Goal: Communication & Community: Share content

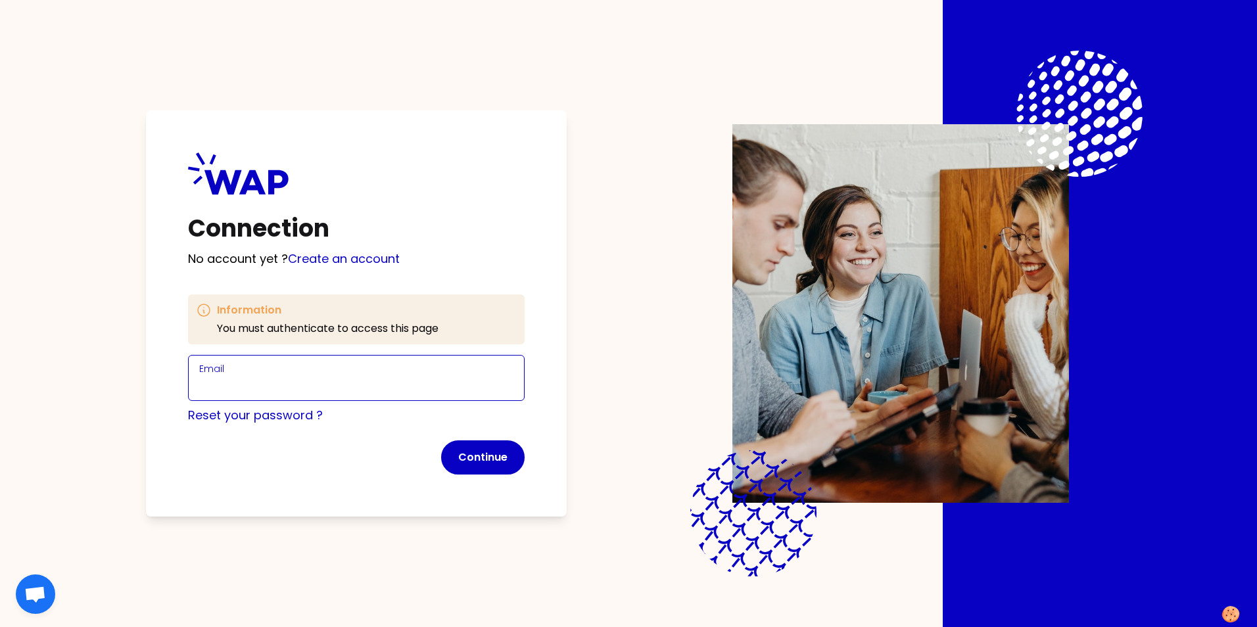
click at [286, 387] on input "Email" at bounding box center [356, 386] width 314 height 18
type input "MICHA.MEIER@THALESGROUP.COM"
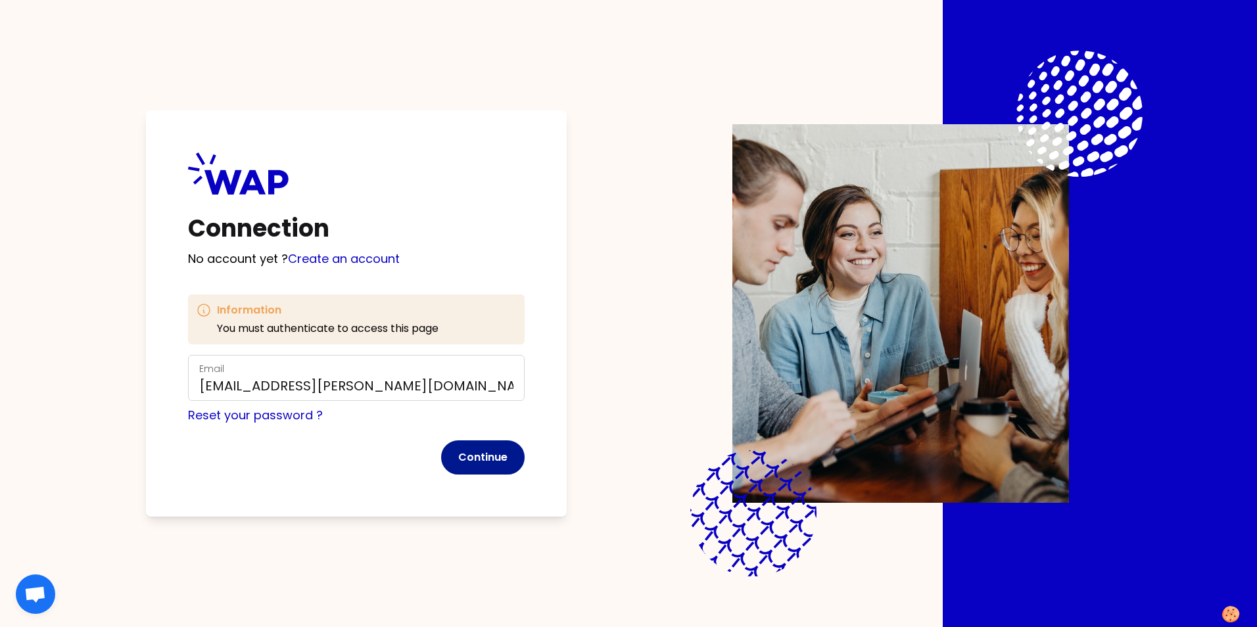
click at [494, 462] on button "Continue" at bounding box center [483, 458] width 84 height 34
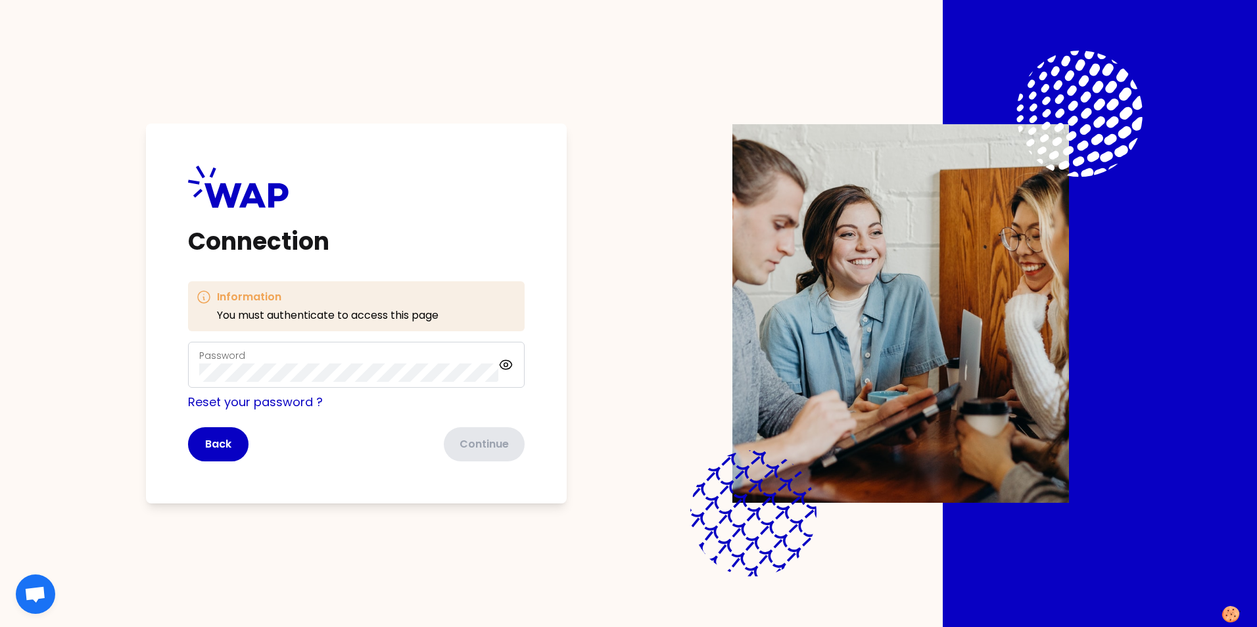
click at [252, 359] on div "Password" at bounding box center [348, 365] width 299 height 34
click button "Continue" at bounding box center [483, 444] width 84 height 34
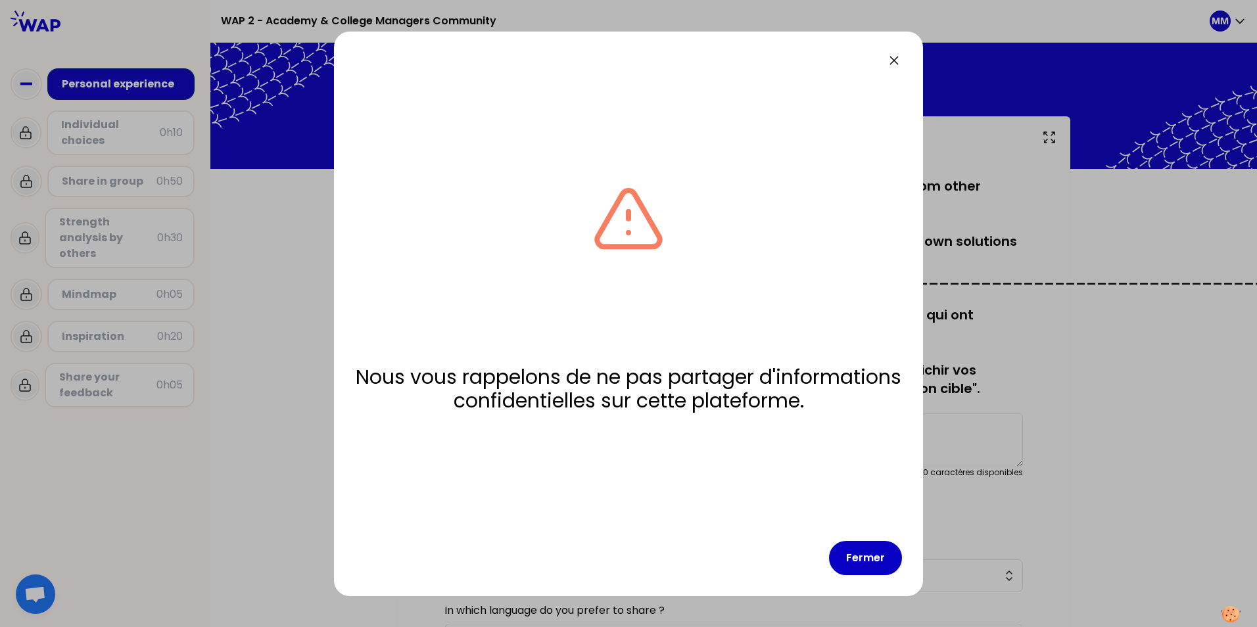
click at [894, 55] on icon at bounding box center [894, 61] width 16 height 16
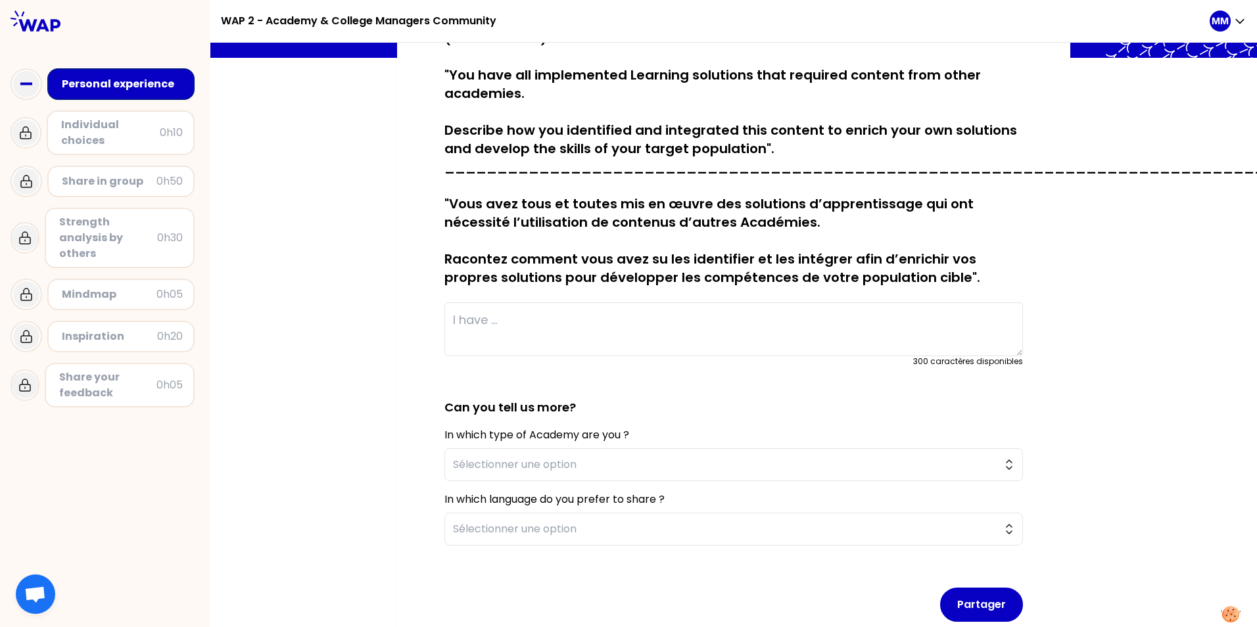
scroll to position [131, 0]
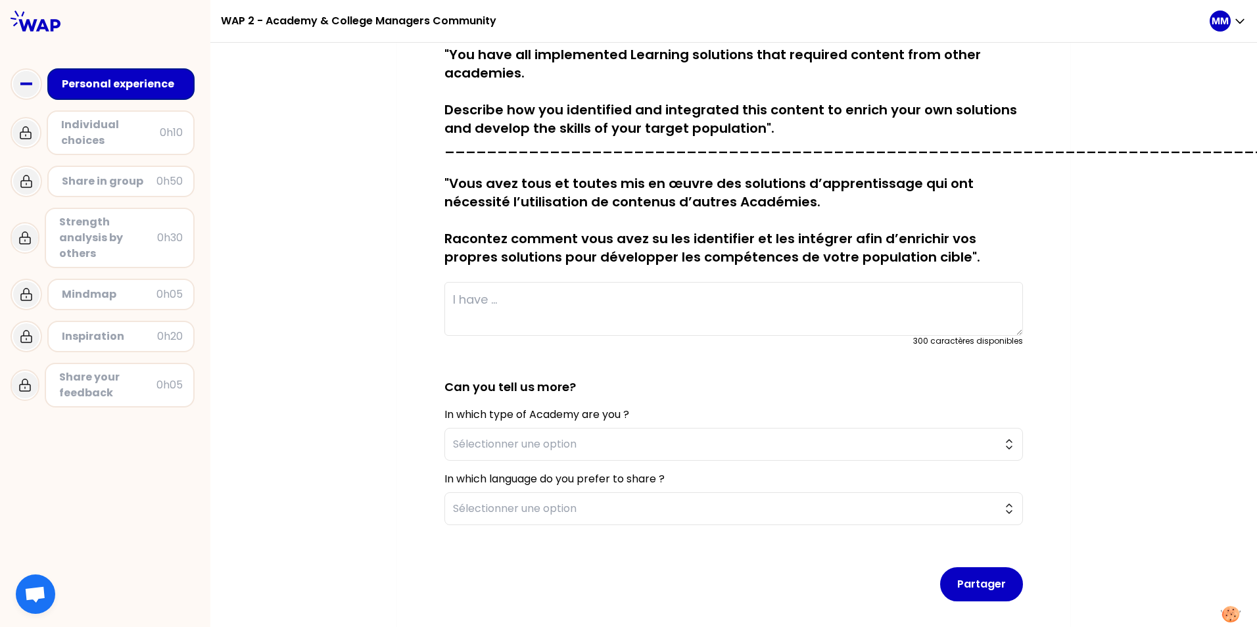
click at [512, 308] on textarea at bounding box center [733, 309] width 579 height 54
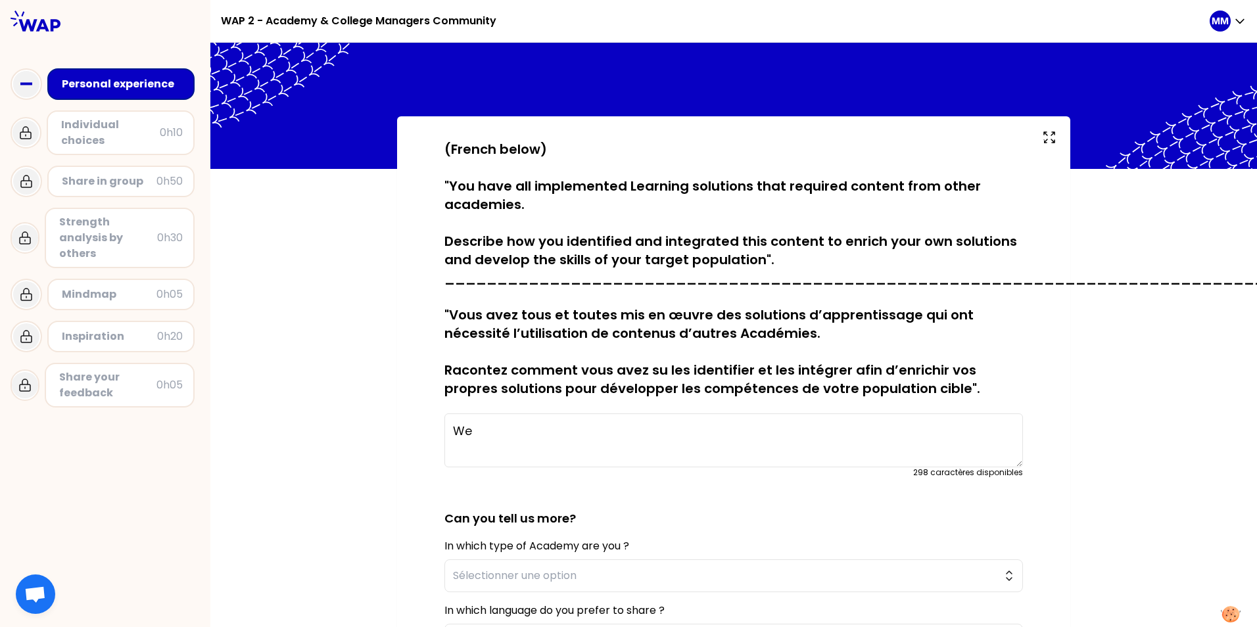
type textarea "W"
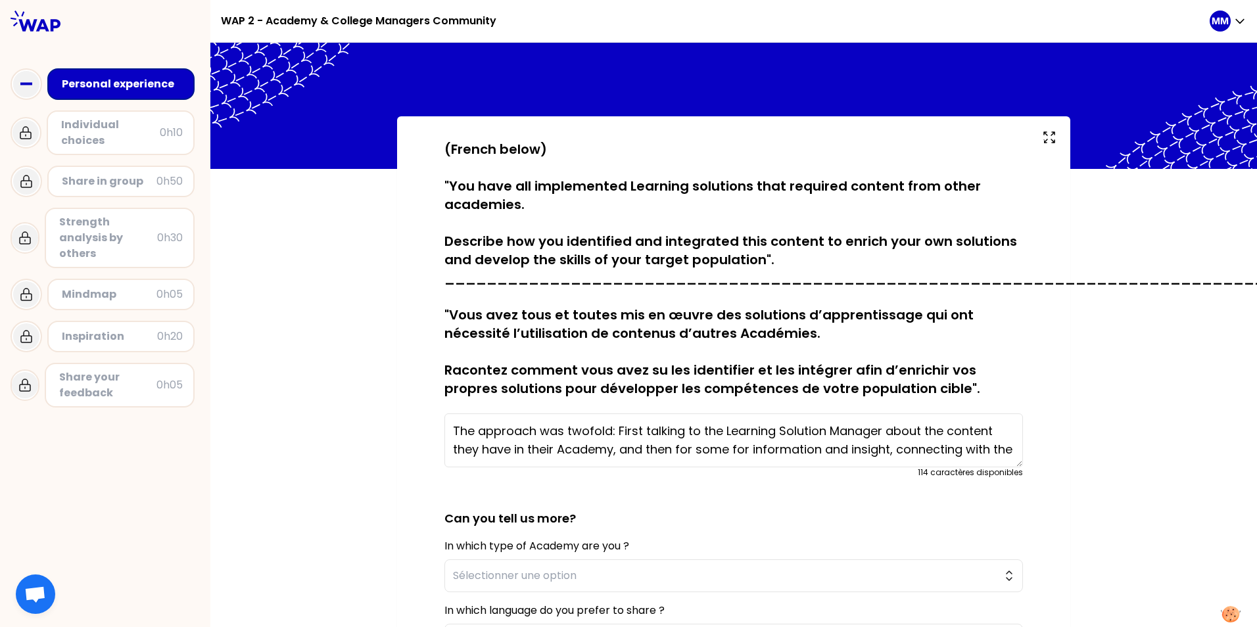
drag, startPoint x: 692, startPoint y: 451, endPoint x: 843, endPoint y: 443, distance: 151.4
click at [843, 443] on textarea "The approach was twofold: First talking to the Learning Solution Manager about …" at bounding box center [733, 441] width 579 height 54
click at [899, 451] on textarea "The approach was twofold: First talking to the Learning Solution Manager about …" at bounding box center [733, 441] width 579 height 54
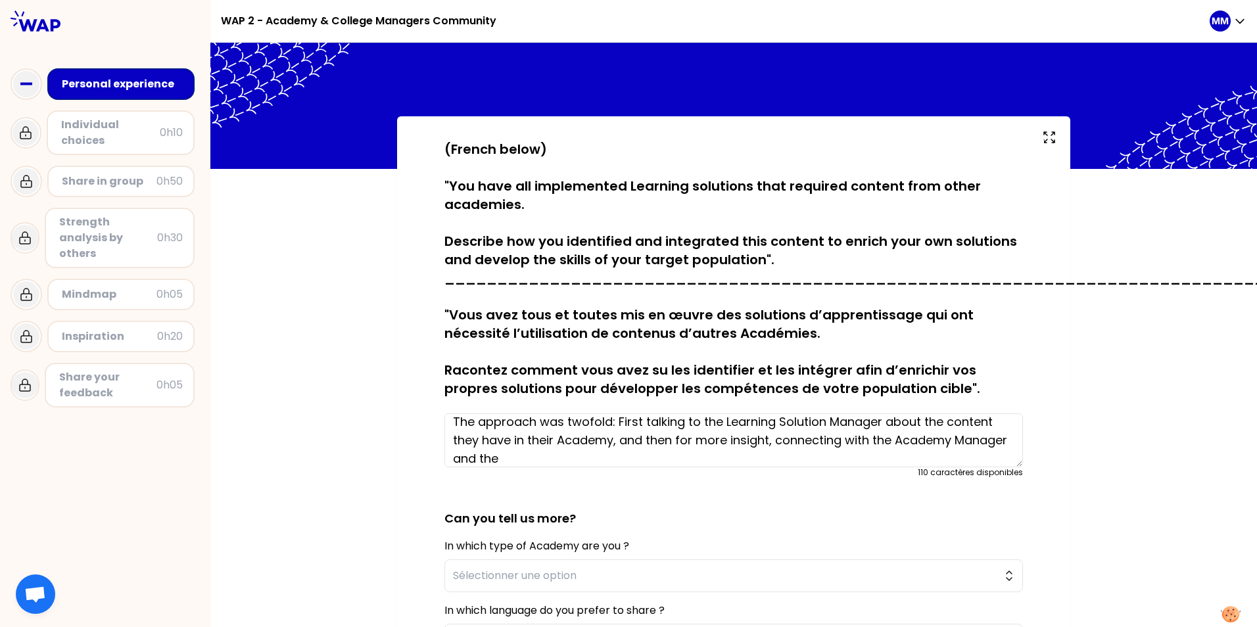
click at [766, 441] on textarea "The approach was twofold: First talking to the Learning Solution Manager about …" at bounding box center [733, 441] width 579 height 54
click at [629, 458] on textarea "The approach was twofold: First talking to the Learning Solution Manager about …" at bounding box center [733, 441] width 579 height 54
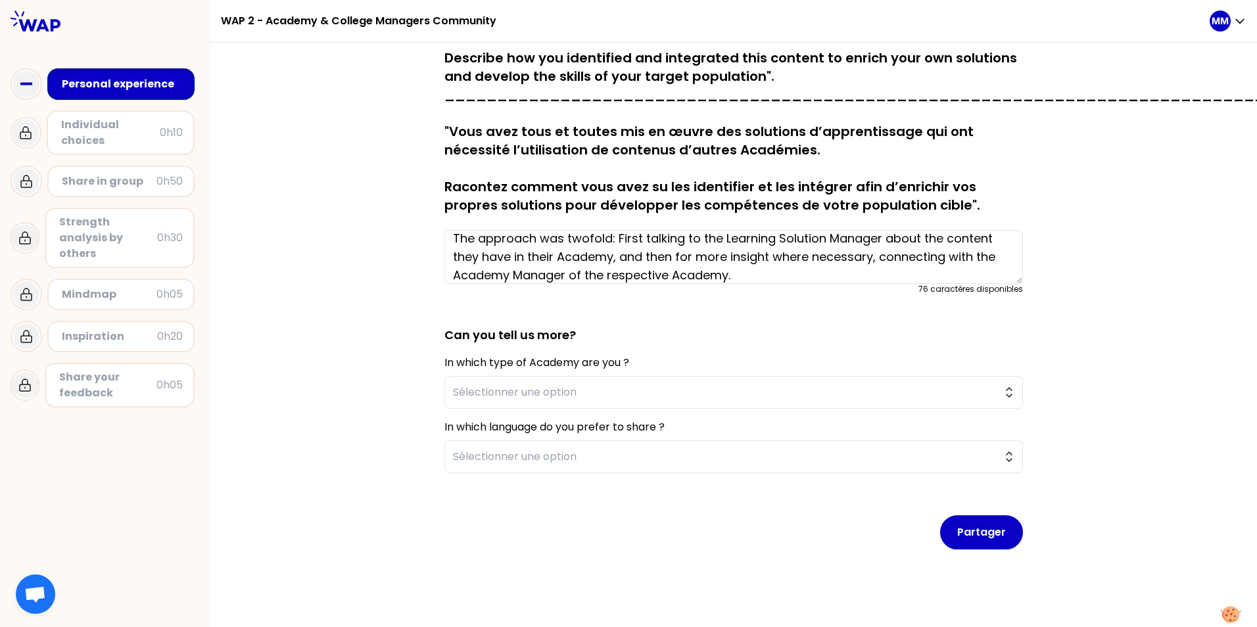
scroll to position [195, 0]
click at [565, 383] on span "Sélectionner une option" at bounding box center [724, 391] width 543 height 16
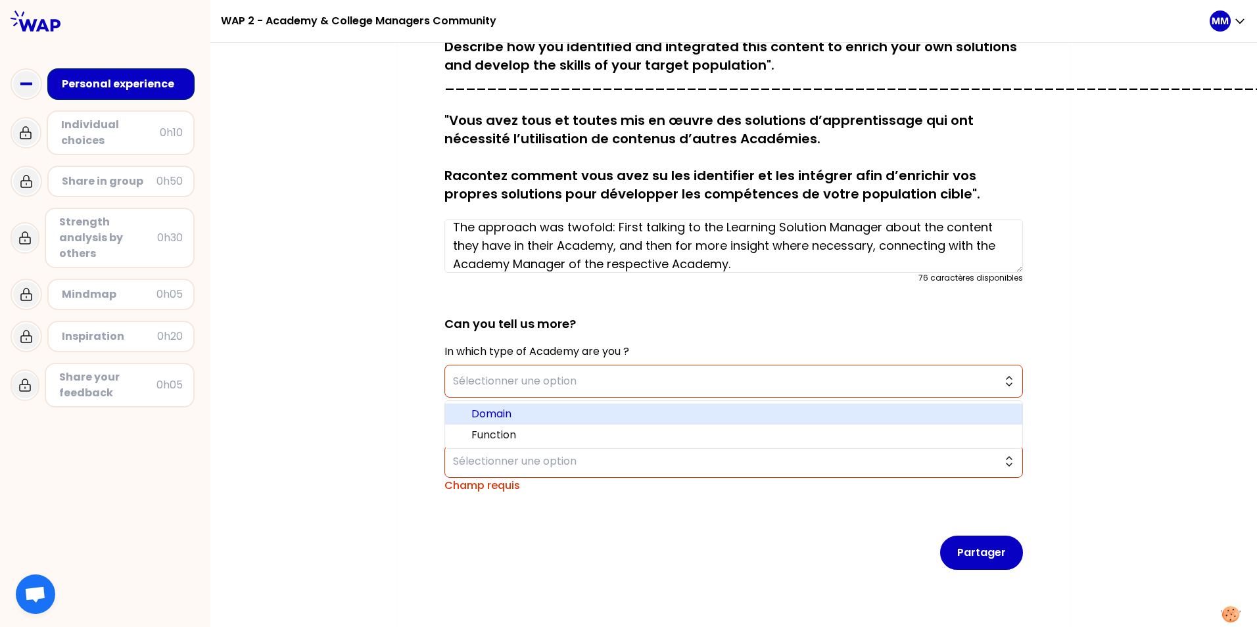
click at [491, 413] on span "Domain" at bounding box center [741, 414] width 540 height 16
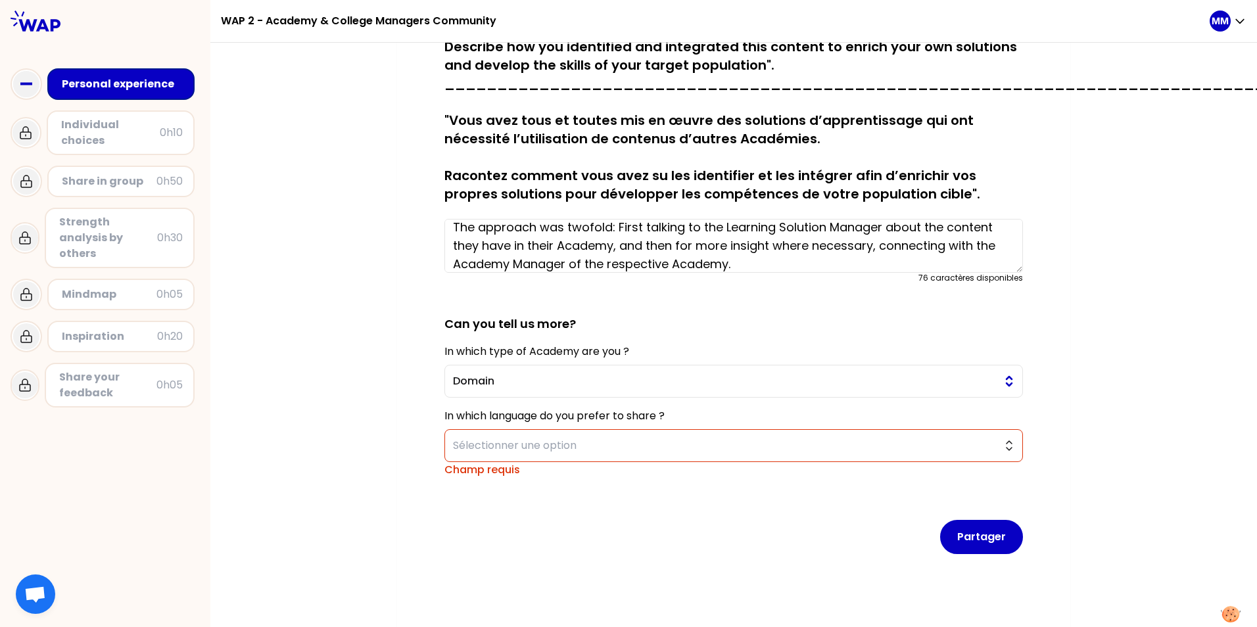
click at [502, 392] on button "Domain" at bounding box center [733, 381] width 579 height 33
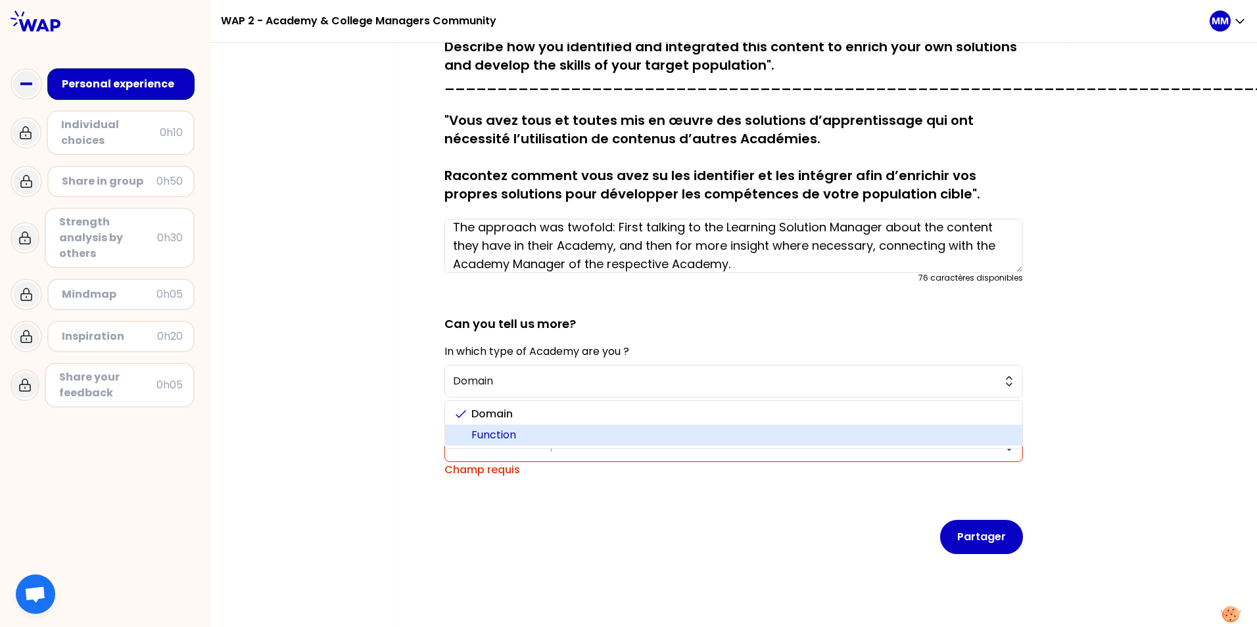
click at [497, 430] on span "Function" at bounding box center [741, 435] width 540 height 16
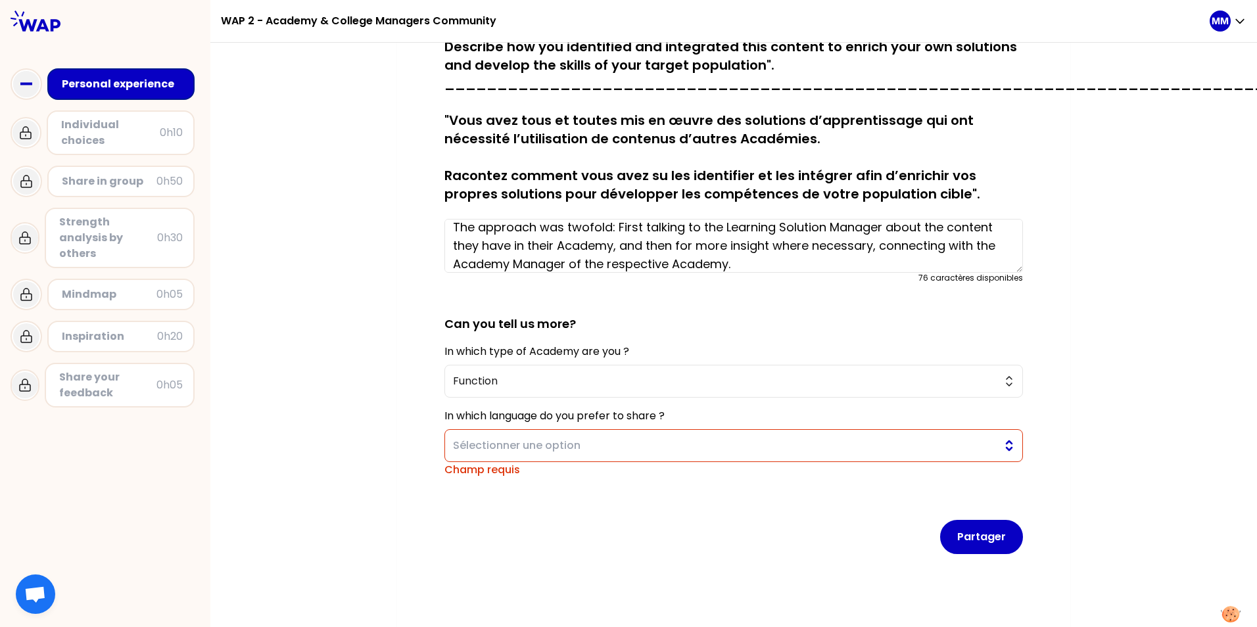
click at [561, 446] on span "Sélectionner une option" at bounding box center [724, 446] width 543 height 16
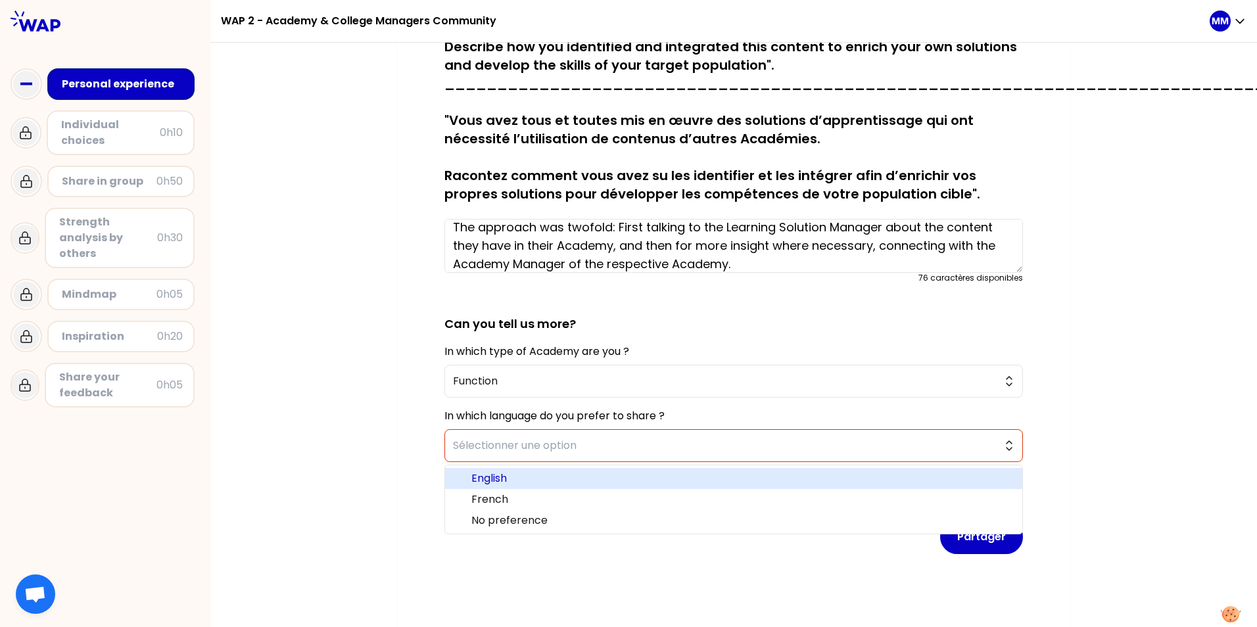
click at [505, 476] on span "English" at bounding box center [741, 479] width 540 height 16
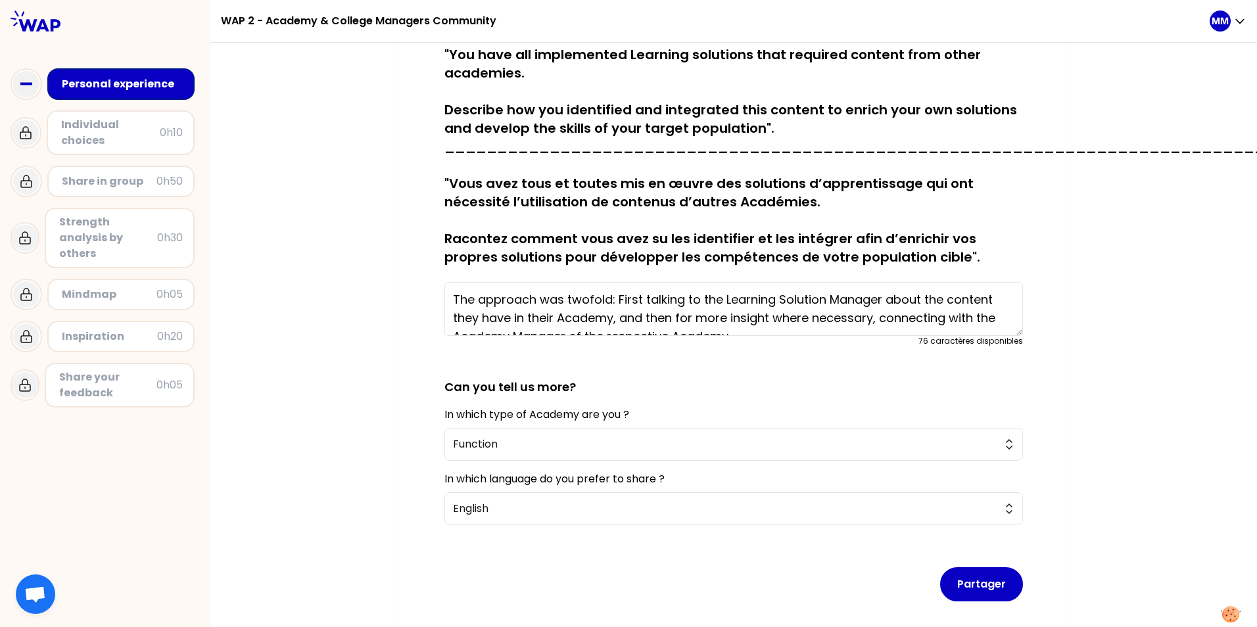
scroll to position [18, 0]
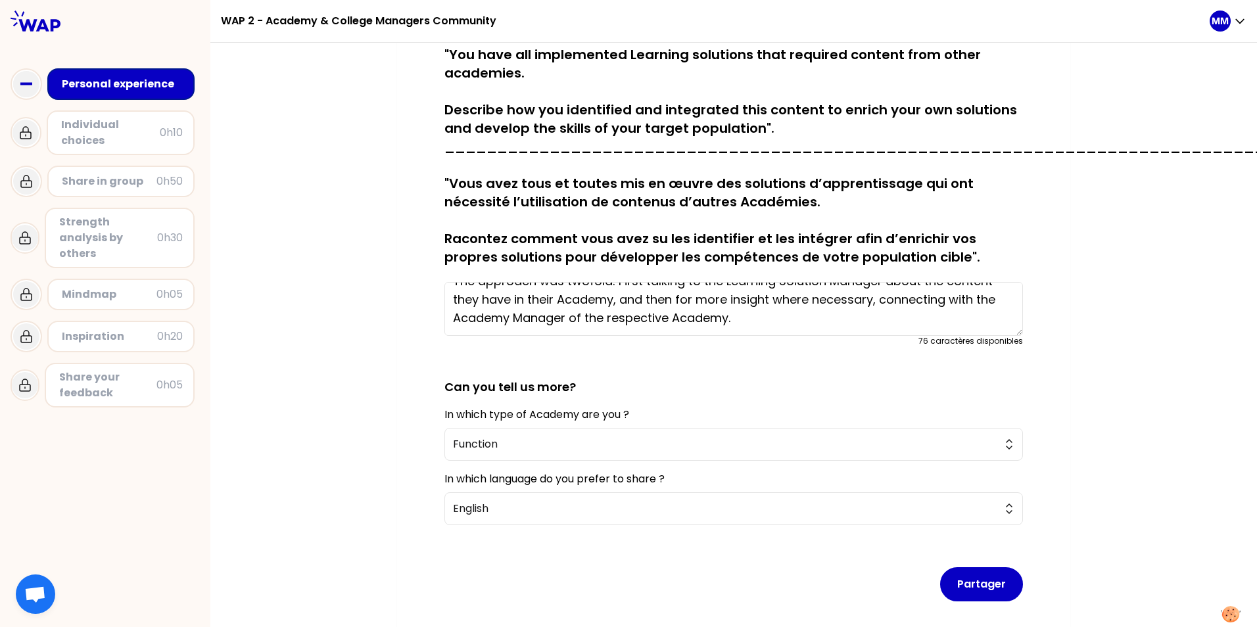
drag, startPoint x: 448, startPoint y: 297, endPoint x: 842, endPoint y: 335, distance: 396.3
click at [847, 338] on div "The approach was twofold: First talking to the Learning Solution Manager about …" at bounding box center [733, 312] width 579 height 70
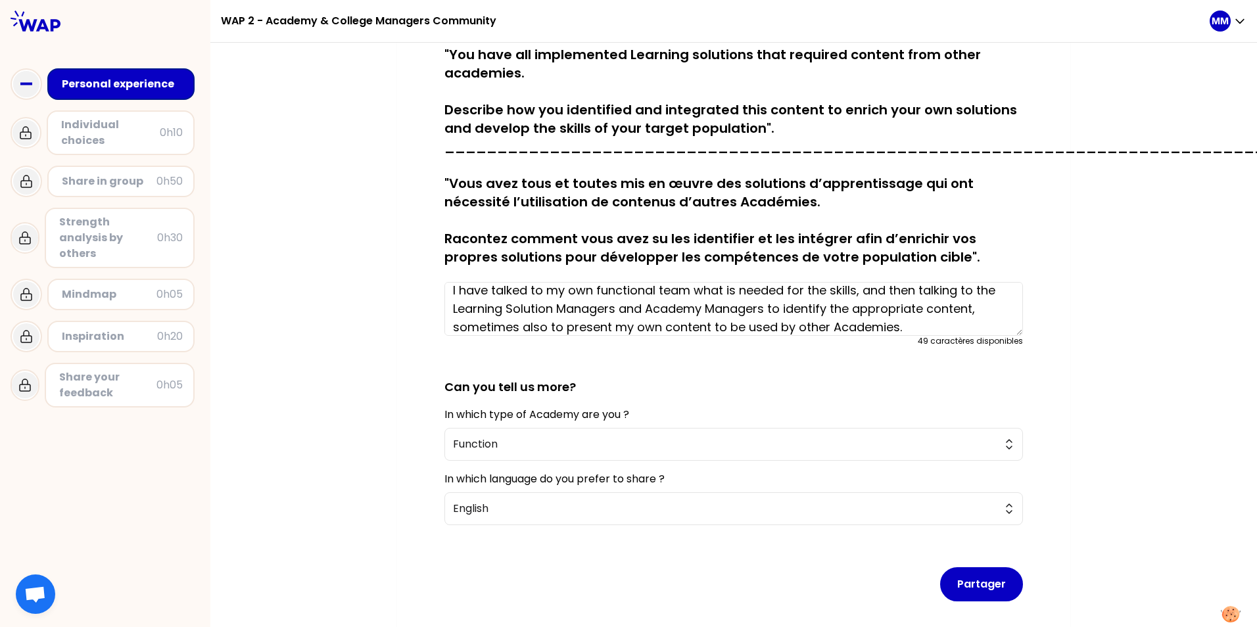
scroll to position [0, 0]
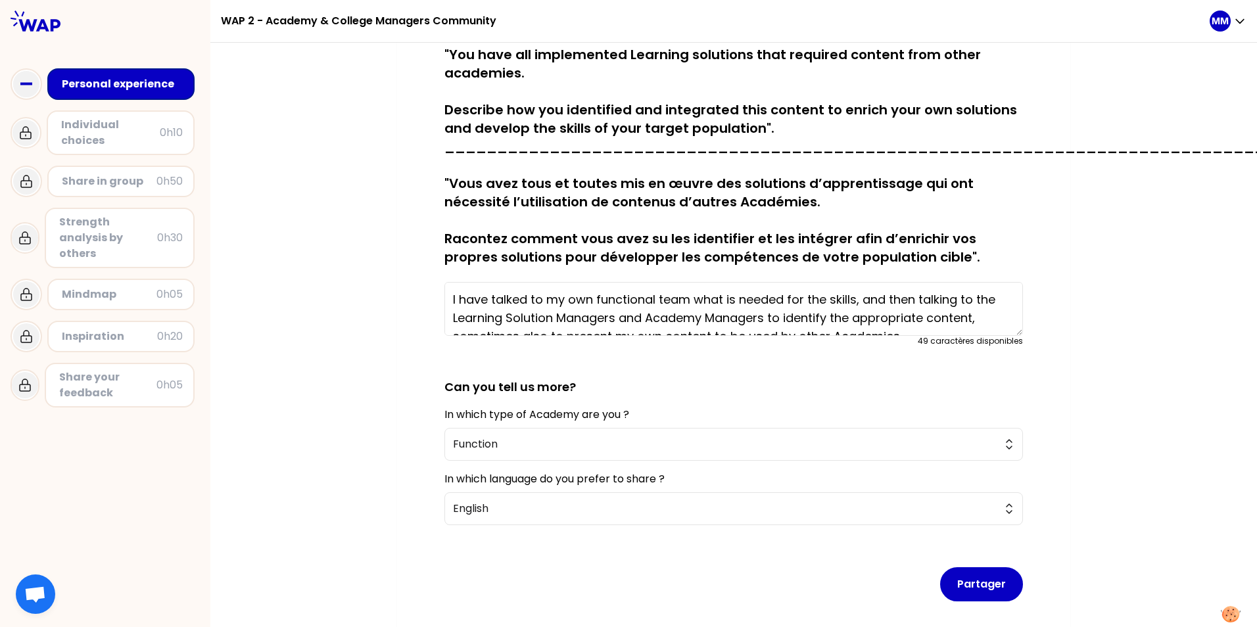
drag, startPoint x: 527, startPoint y: 290, endPoint x: 654, endPoint y: 289, distance: 126.2
click at [654, 289] on textarea "I have talked to my own functional team what is needed for the skills, and then…" at bounding box center [733, 309] width 579 height 54
click at [833, 300] on textarea "I have talked with the coporate team what is needed for the skills, and then ta…" at bounding box center [733, 309] width 579 height 54
drag, startPoint x: 828, startPoint y: 300, endPoint x: 838, endPoint y: 301, distance: 9.2
click at [831, 300] on textarea "I have talked with the coporate team what is needed for the skills, and then ta…" at bounding box center [733, 309] width 579 height 54
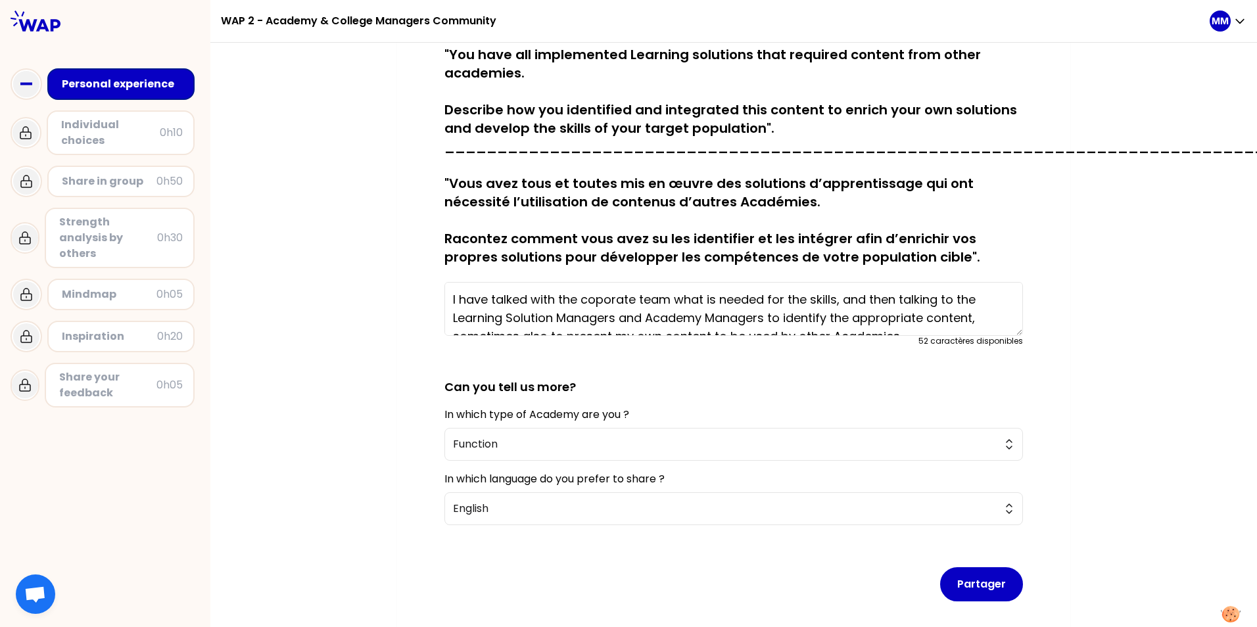
click at [594, 299] on textarea "I have talked with the coporate team what is needed for the skills, and then ta…" at bounding box center [733, 309] width 579 height 54
click at [638, 295] on textarea "I have talked with the corporate team what is needed for the skills, and then t…" at bounding box center [733, 309] width 579 height 54
drag, startPoint x: 878, startPoint y: 300, endPoint x: 892, endPoint y: 299, distance: 13.8
click at [879, 299] on textarea "I have talked with the corporate Quality team what is needed for the skills, an…" at bounding box center [733, 309] width 579 height 54
click at [527, 315] on textarea "I have talked with the corporate Quality team what is needed for the skills to …" at bounding box center [733, 309] width 579 height 54
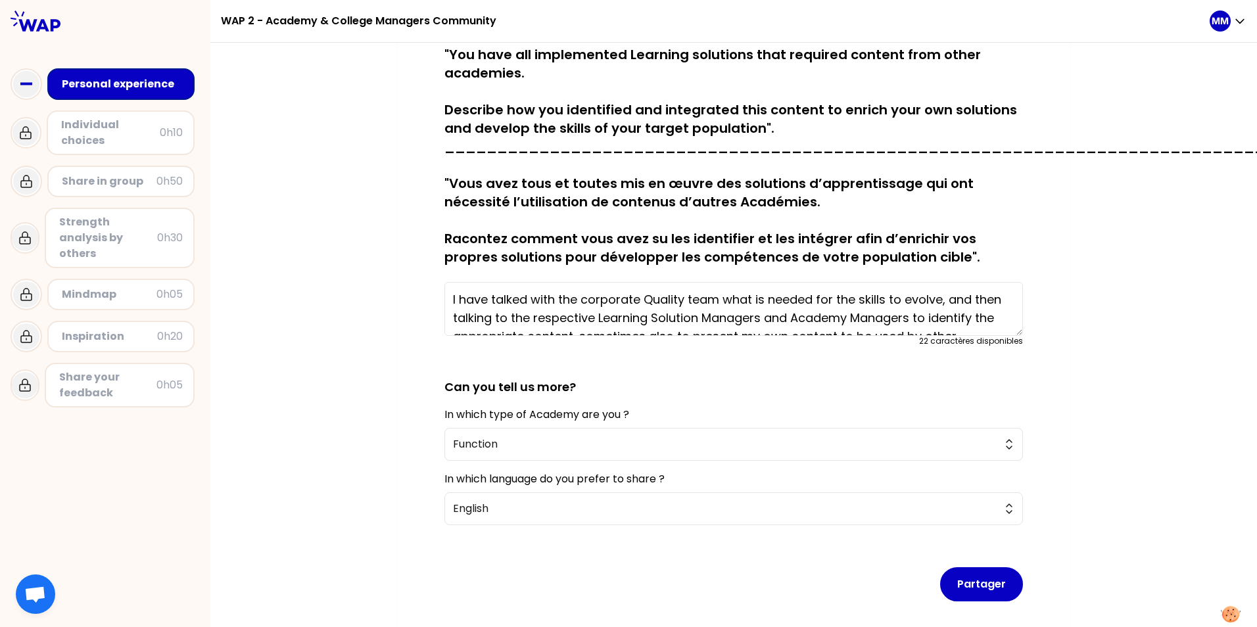
scroll to position [37, 0]
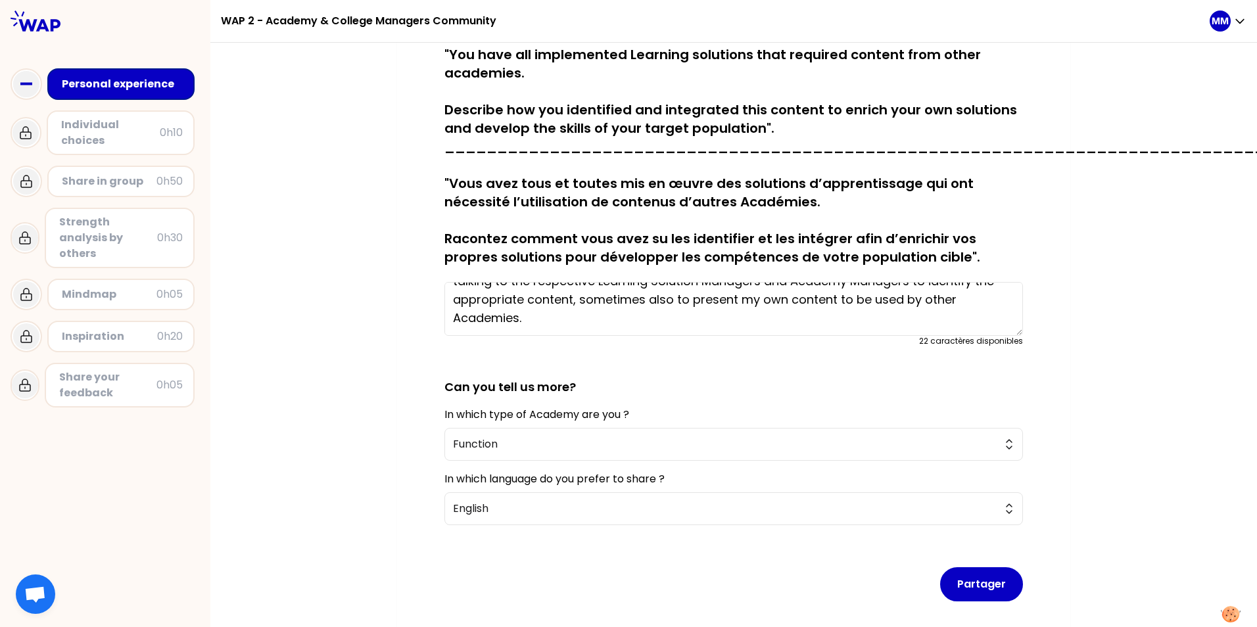
click at [684, 296] on textarea "I have talked with the corporate Quality team what is needed for the skills to …" at bounding box center [733, 309] width 579 height 54
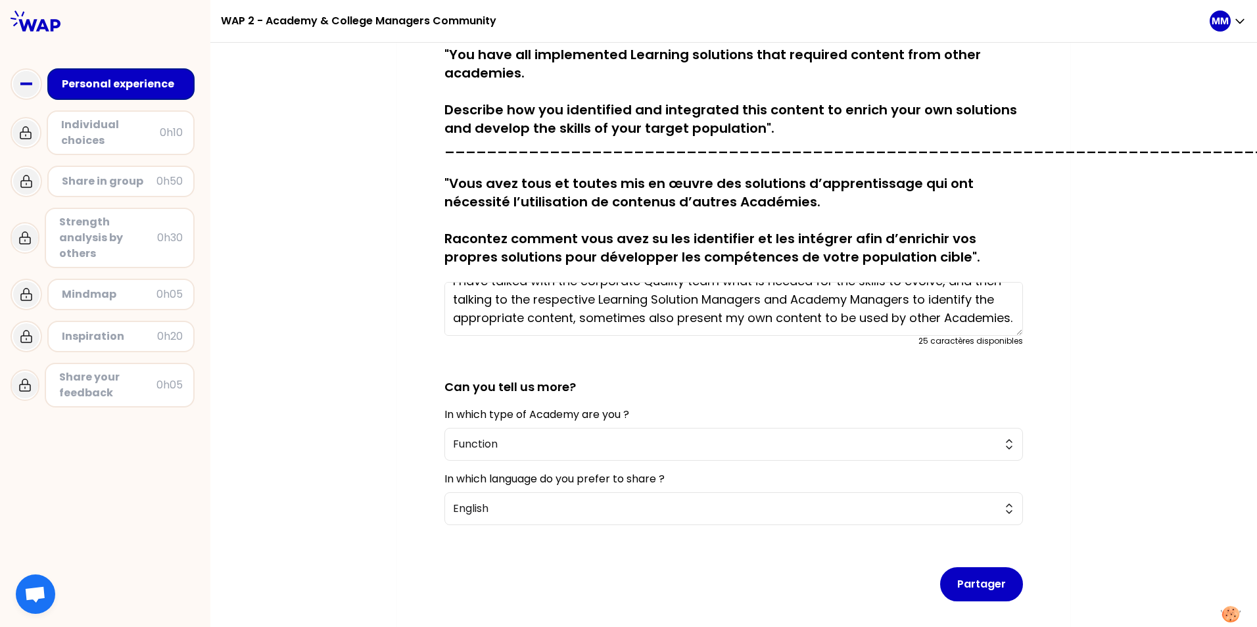
click at [716, 298] on textarea "I have talked with the corporate Quality team what is needed for the skills to …" at bounding box center [733, 309] width 579 height 54
click at [552, 327] on textarea "I have talked with the corporate Quality team what is needed for the skills to …" at bounding box center [733, 309] width 579 height 54
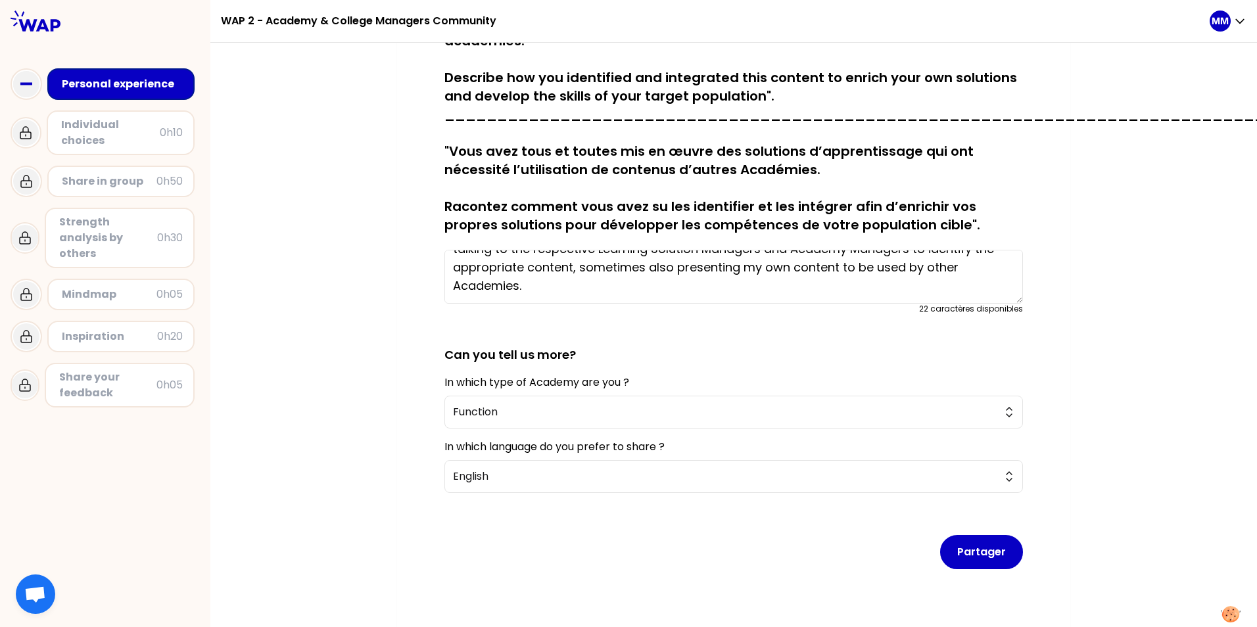
scroll to position [195, 0]
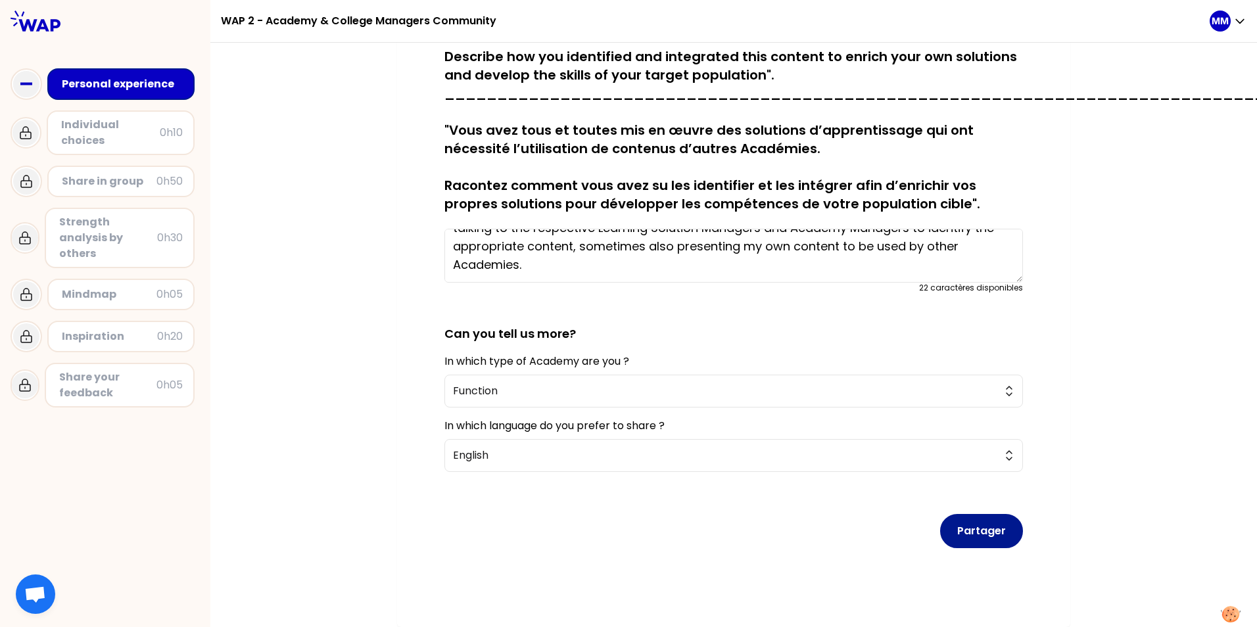
type textarea "I have talked with the corporate Quality team what is needed for the skills to …"
click at [991, 523] on button "Partager" at bounding box center [981, 531] width 83 height 34
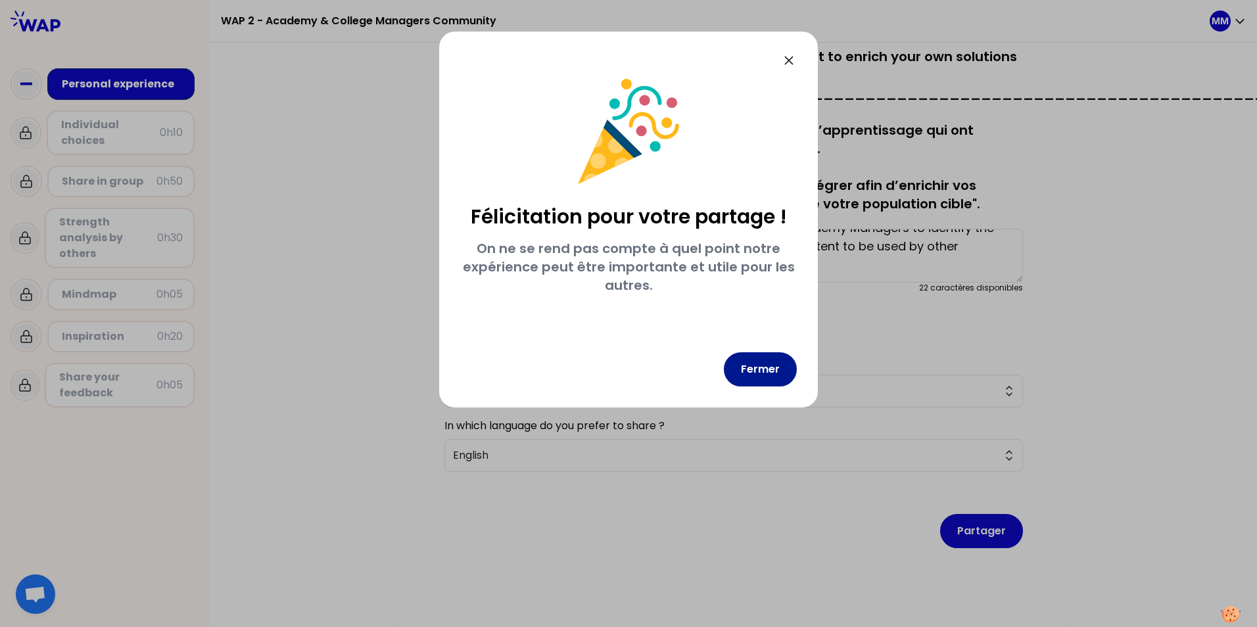
click at [750, 365] on button "Fermer" at bounding box center [760, 369] width 73 height 34
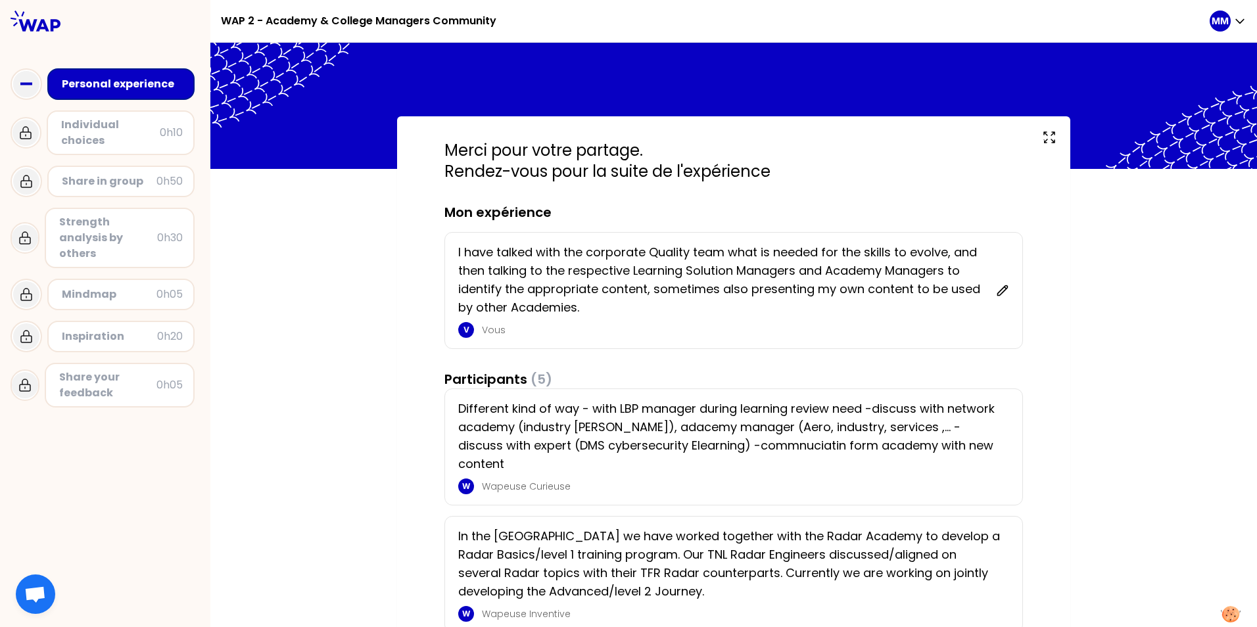
click at [308, 395] on div "Merci pour votre partage. Rendez-vous pour la suite de l'expérience Mon expérie…" at bounding box center [733, 554] width 1047 height 876
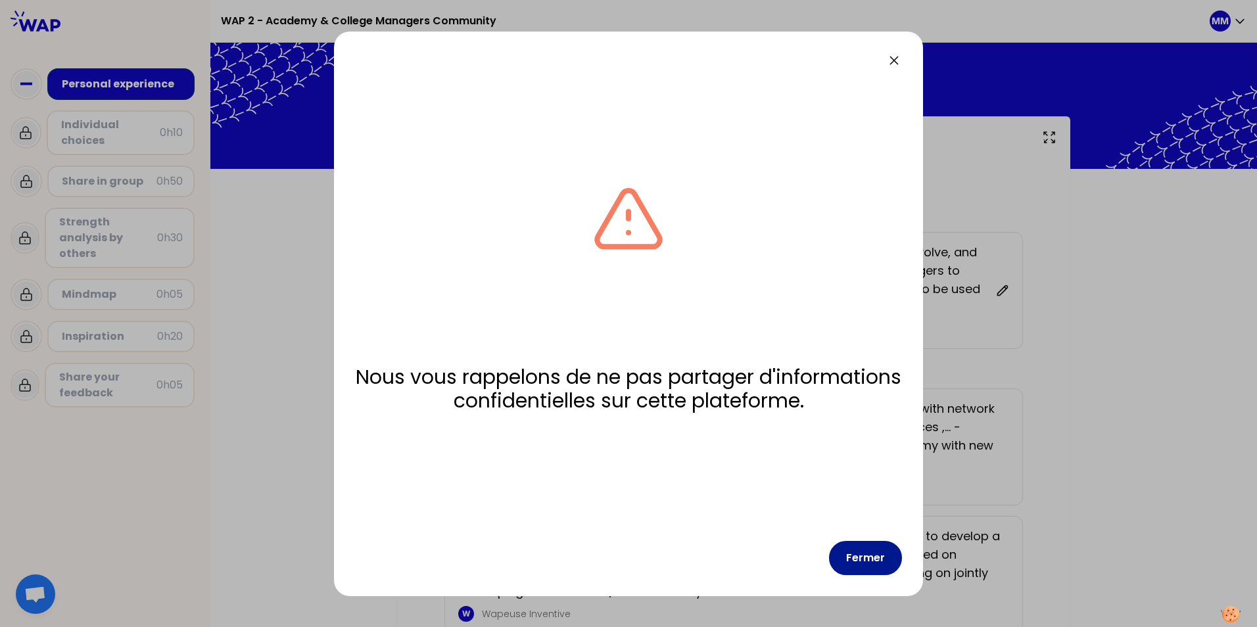
click at [859, 554] on button "Fermer" at bounding box center [865, 558] width 73 height 34
